Goal: Browse casually: Explore the website without a specific task or goal

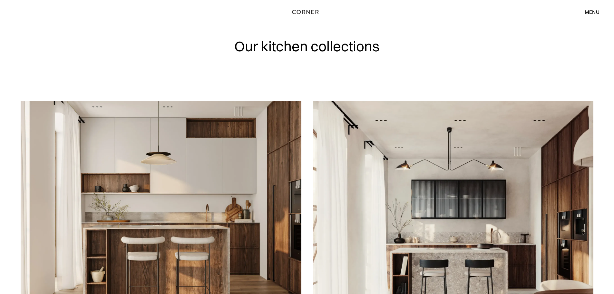
click at [214, 213] on img at bounding box center [161, 213] width 281 height 224
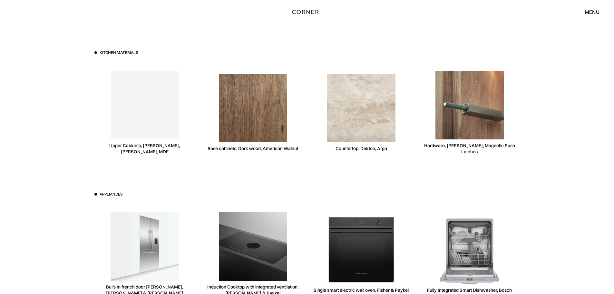
scroll to position [1774, 0]
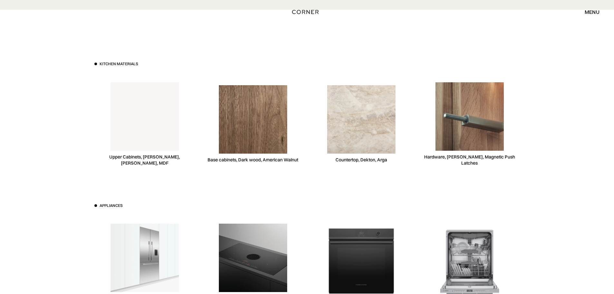
click at [368, 157] on div "Countertop, Dekton, Arga" at bounding box center [362, 160] width 52 height 6
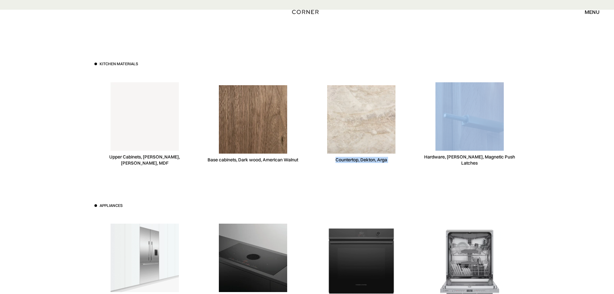
click at [368, 157] on div "Countertop, Dekton, Arga" at bounding box center [362, 160] width 52 height 6
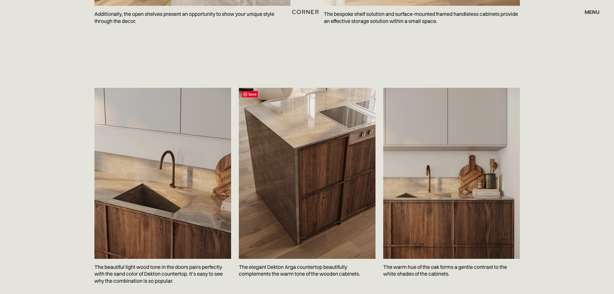
scroll to position [935, 0]
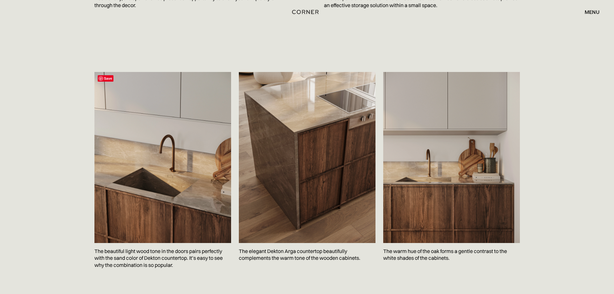
click at [214, 198] on img at bounding box center [162, 157] width 137 height 171
click at [454, 168] on img at bounding box center [451, 157] width 137 height 171
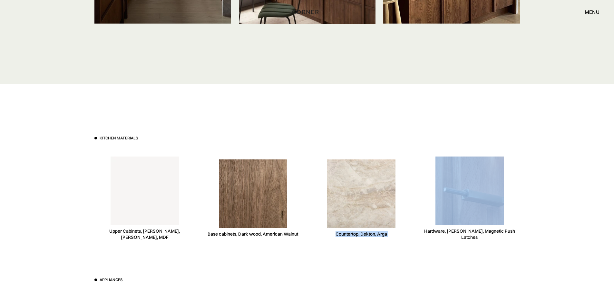
scroll to position [1741, 0]
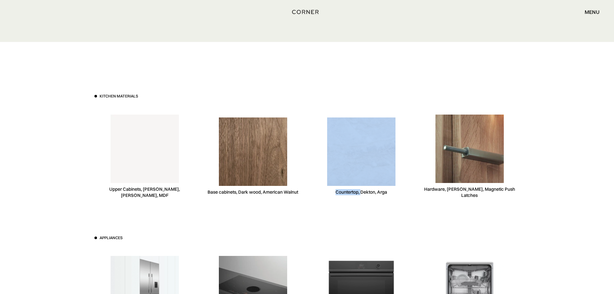
drag, startPoint x: 399, startPoint y: 181, endPoint x: 375, endPoint y: 182, distance: 23.9
click at [361, 179] on div "Countertop, Dekton, Arga" at bounding box center [361, 156] width 101 height 99
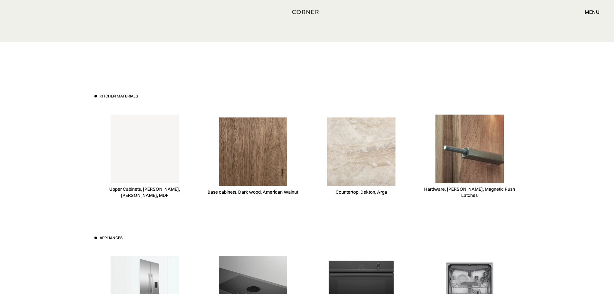
click at [395, 183] on div "Countertop, Dekton, Arga" at bounding box center [361, 156] width 101 height 99
click at [393, 183] on div "Countertop, Dekton, Arga" at bounding box center [361, 156] width 101 height 99
drag, startPoint x: 387, startPoint y: 181, endPoint x: 326, endPoint y: 183, distance: 61.0
click at [326, 183] on div "Countertop, Dekton, Arga" at bounding box center [361, 156] width 101 height 99
copy div "Countertop, Dekton, Arga"
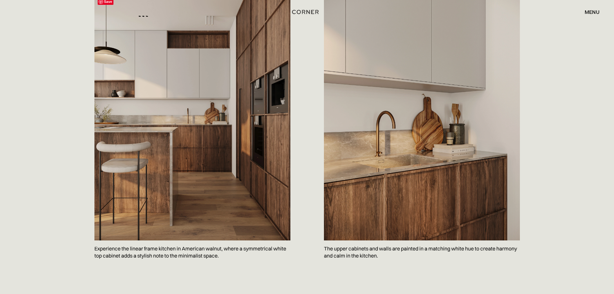
scroll to position [355, 0]
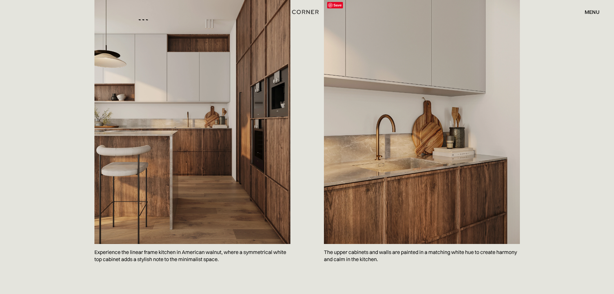
click at [408, 190] on img at bounding box center [422, 121] width 196 height 245
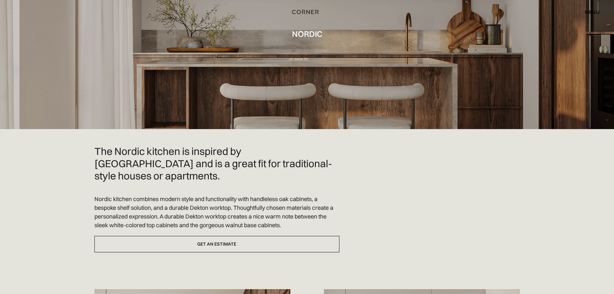
scroll to position [0, 0]
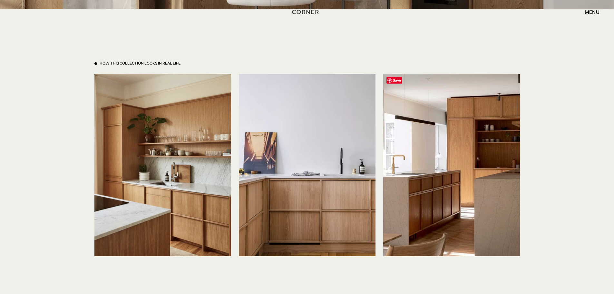
scroll to position [1548, 0]
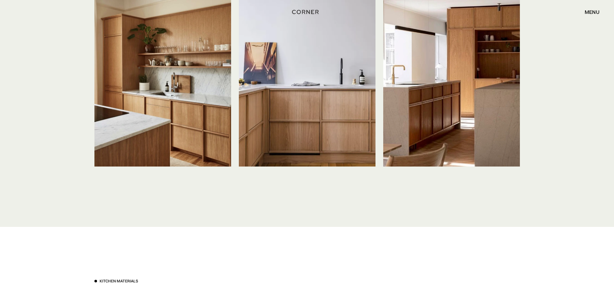
click at [440, 120] on img at bounding box center [451, 75] width 137 height 182
drag, startPoint x: 439, startPoint y: 63, endPoint x: 376, endPoint y: 103, distance: 74.1
click at [438, 64] on img at bounding box center [451, 75] width 137 height 182
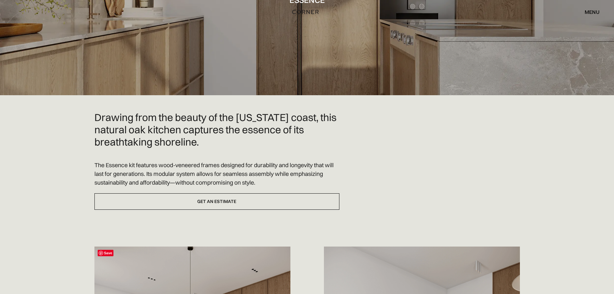
scroll to position [0, 0]
